Goal: Use online tool/utility

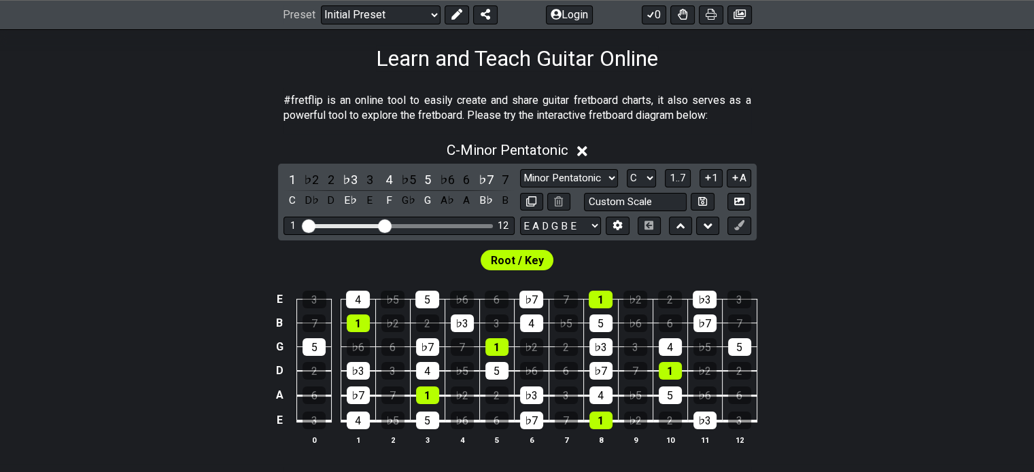
scroll to position [68, 0]
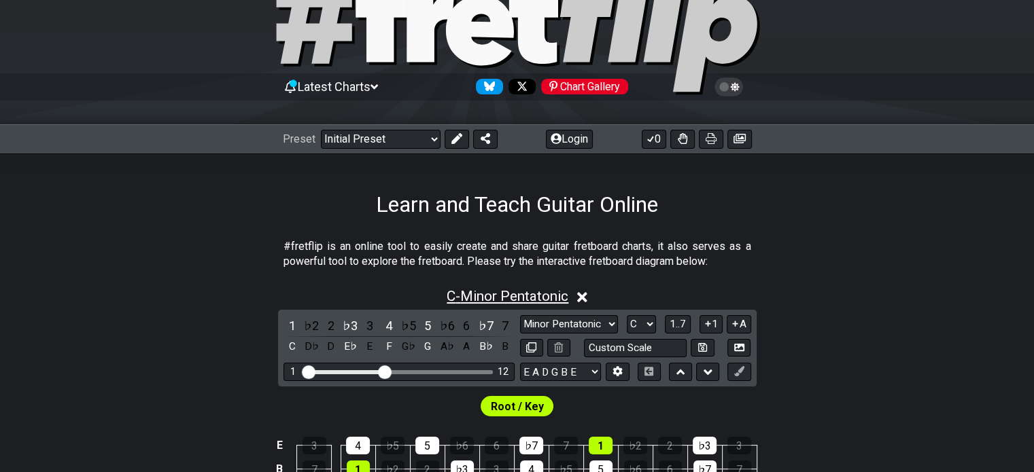
click at [506, 295] on span "C - Minor Pentatonic" at bounding box center [508, 296] width 122 height 16
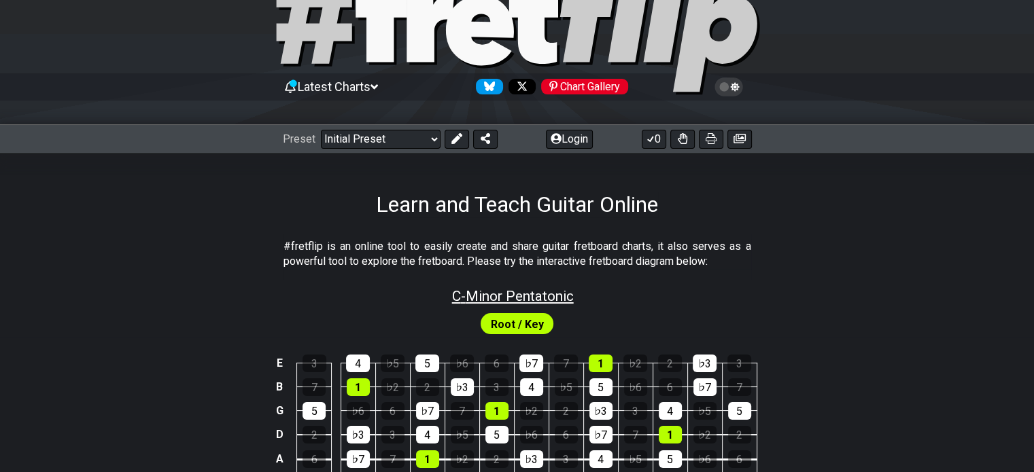
click at [506, 295] on span "C - Minor Pentatonic" at bounding box center [513, 296] width 122 height 16
select select "C"
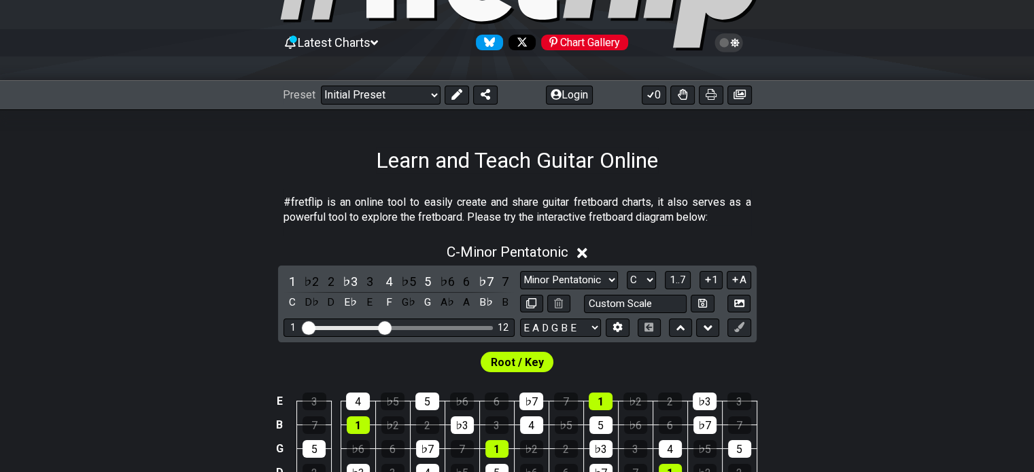
scroll to position [136, 0]
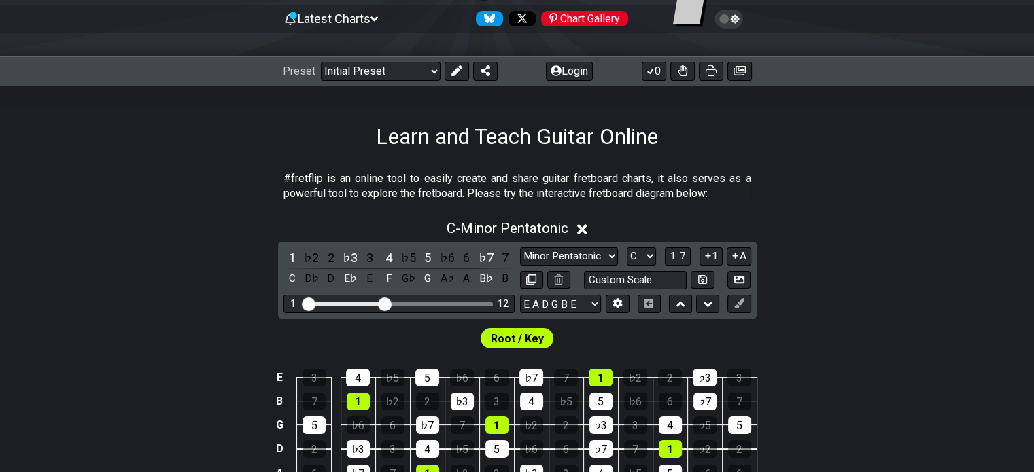
click at [591, 228] on div "C - Minor Pentatonic" at bounding box center [517, 224] width 1034 height 25
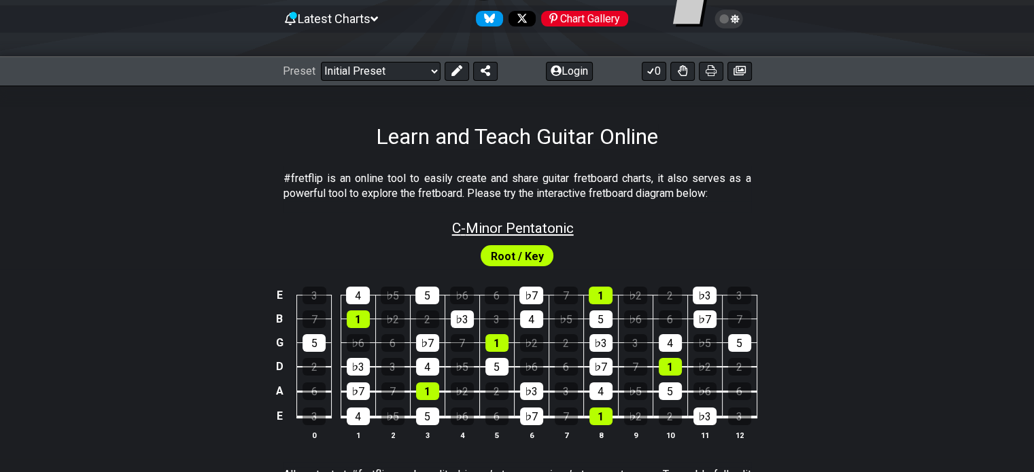
click at [552, 229] on span "C - Minor Pentatonic" at bounding box center [513, 228] width 122 height 16
select select "C"
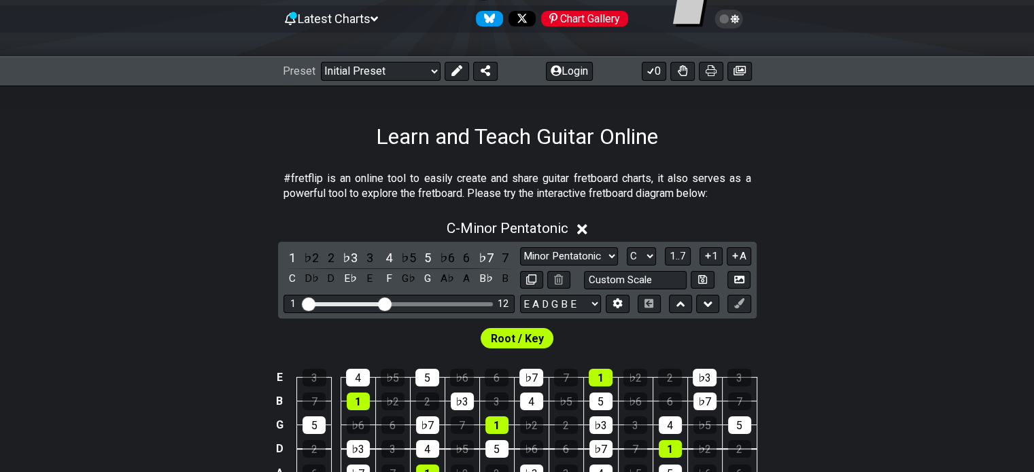
click at [587, 228] on icon at bounding box center [582, 229] width 10 height 14
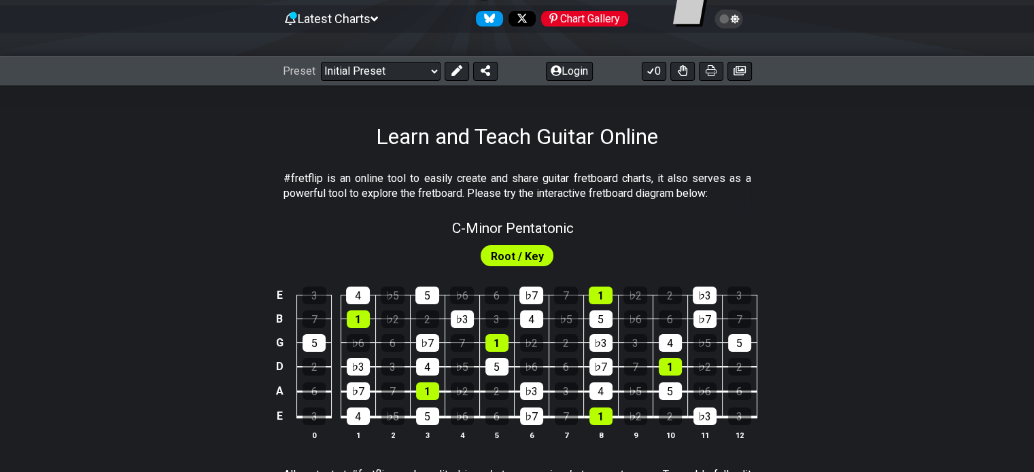
click at [522, 257] on span "Root / Key" at bounding box center [517, 257] width 53 height 20
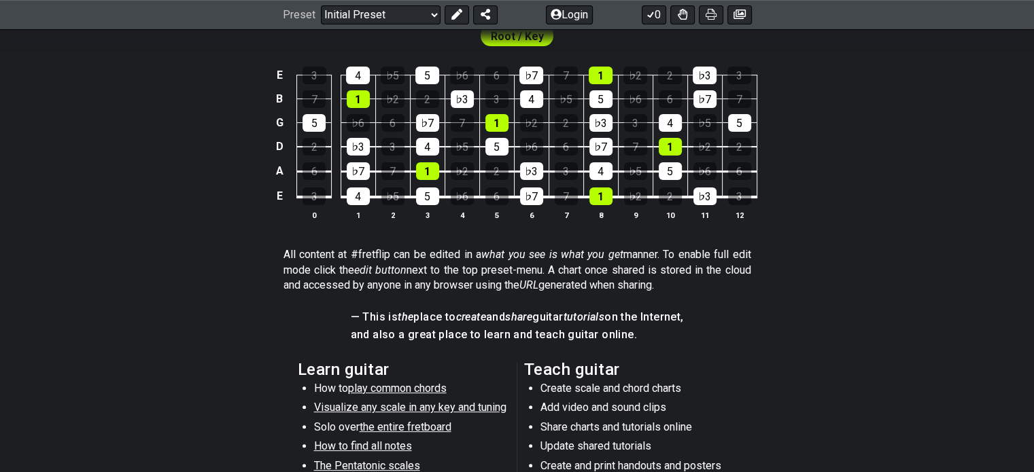
scroll to position [204, 0]
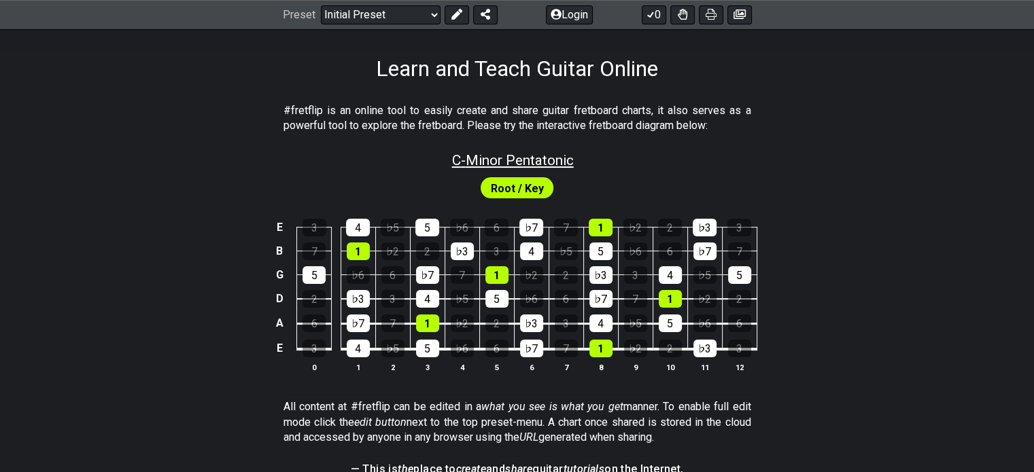
click at [500, 157] on span "C - Minor Pentatonic" at bounding box center [513, 160] width 122 height 16
select select "C"
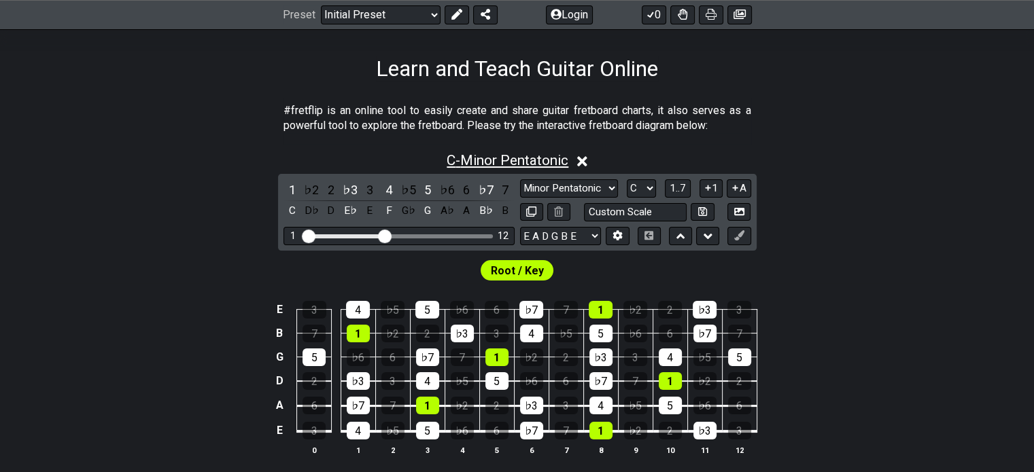
click at [500, 157] on span "C - Minor Pentatonic" at bounding box center [508, 160] width 122 height 16
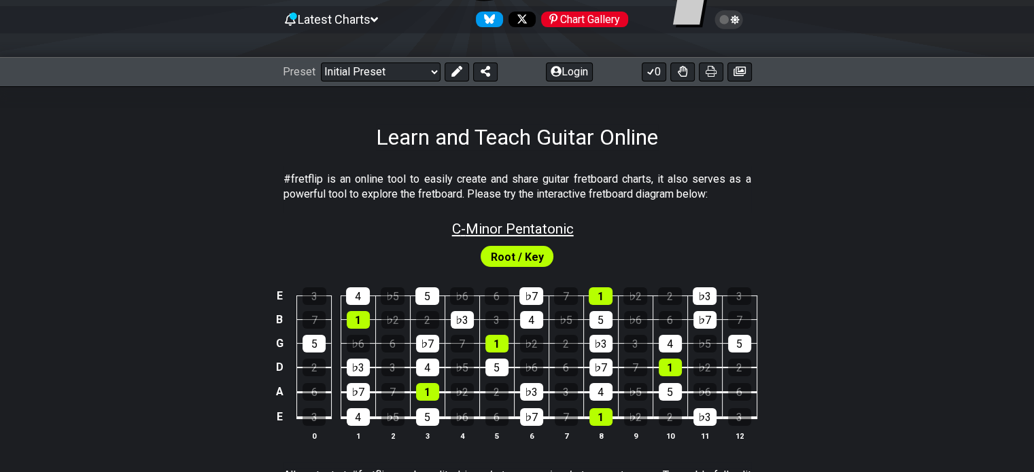
scroll to position [68, 0]
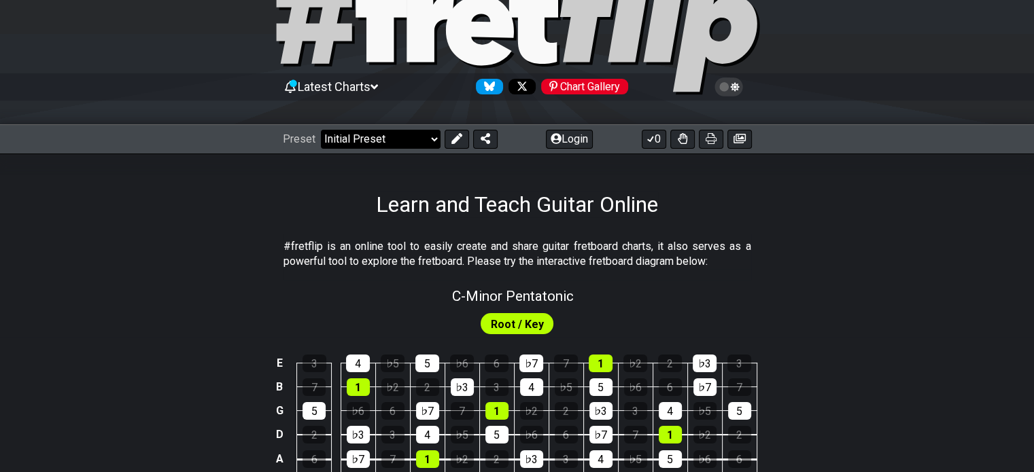
click at [378, 143] on select "Welcome to #fretflip! Initial Preset Custom Preset Minor Pentatonic Major Penta…" at bounding box center [381, 139] width 120 height 19
click at [418, 139] on select "Welcome to #fretflip! Initial Preset Custom Preset Minor Pentatonic Major Penta…" at bounding box center [381, 139] width 120 height 19
click at [452, 138] on icon at bounding box center [456, 138] width 11 height 11
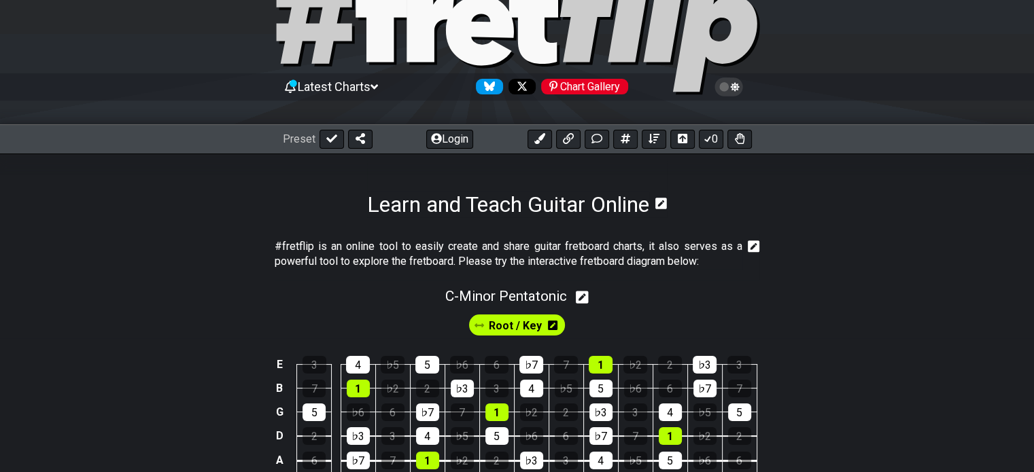
click at [589, 295] on icon at bounding box center [582, 297] width 13 height 13
select select "C"
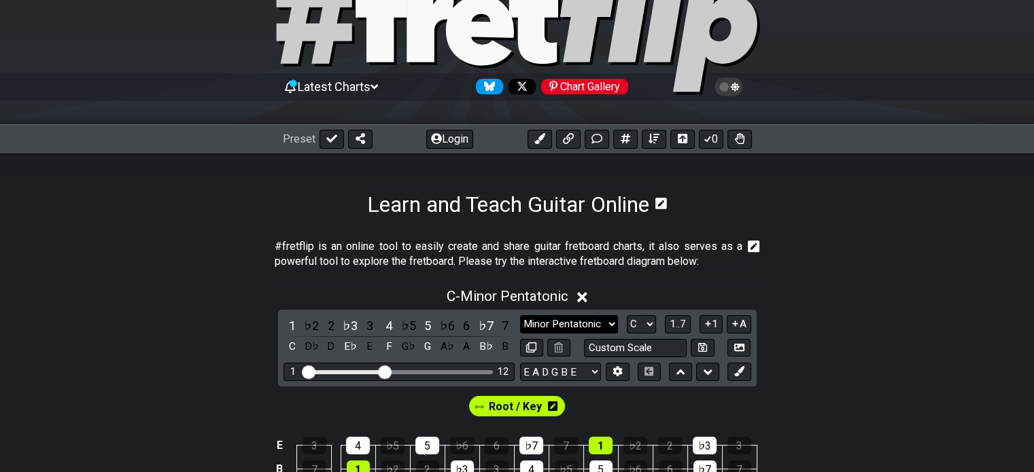
click at [590, 326] on select "Minor Pentatonic Click to edit Minor Pentatonic Major Pentatonic Minor Blues Ma…" at bounding box center [569, 324] width 98 height 18
click at [730, 213] on section "Learn and Teach Guitar Online" at bounding box center [517, 186] width 1034 height 64
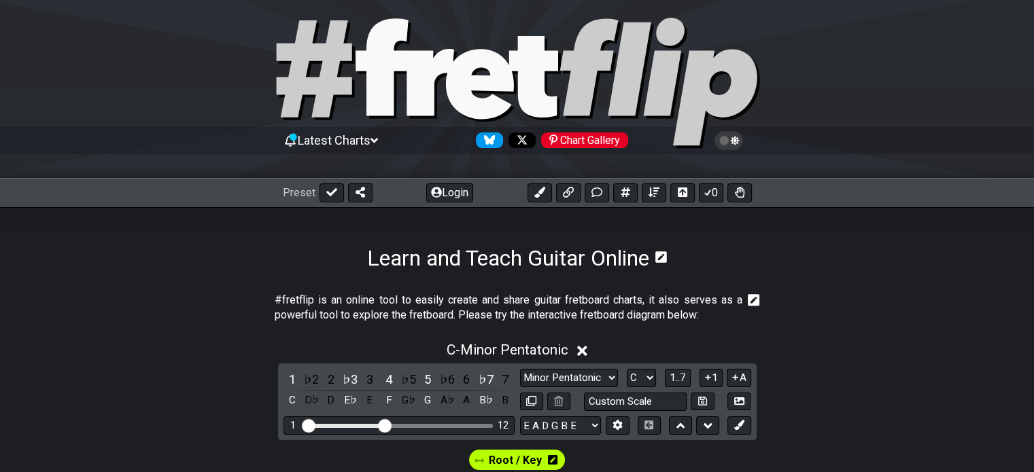
scroll to position [0, 0]
